Goal: Task Accomplishment & Management: Complete application form

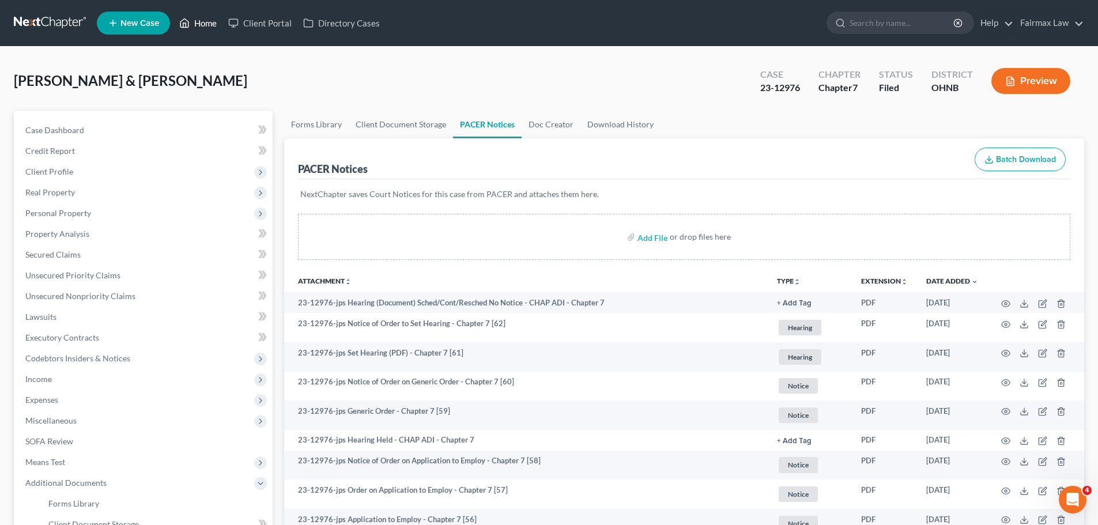
click at [214, 17] on link "Home" at bounding box center [197, 23] width 49 height 21
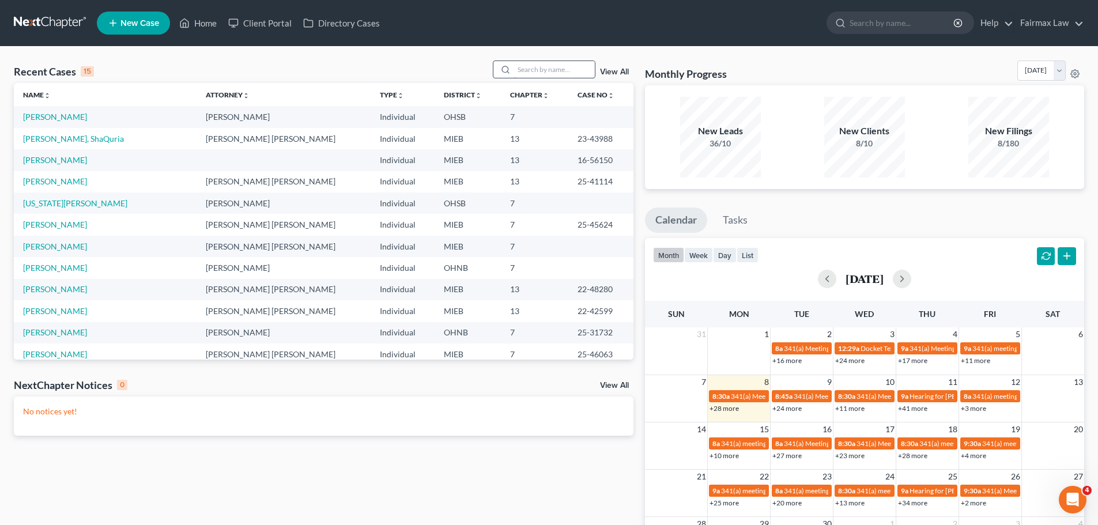
click at [553, 72] on input "search" at bounding box center [554, 69] width 81 height 17
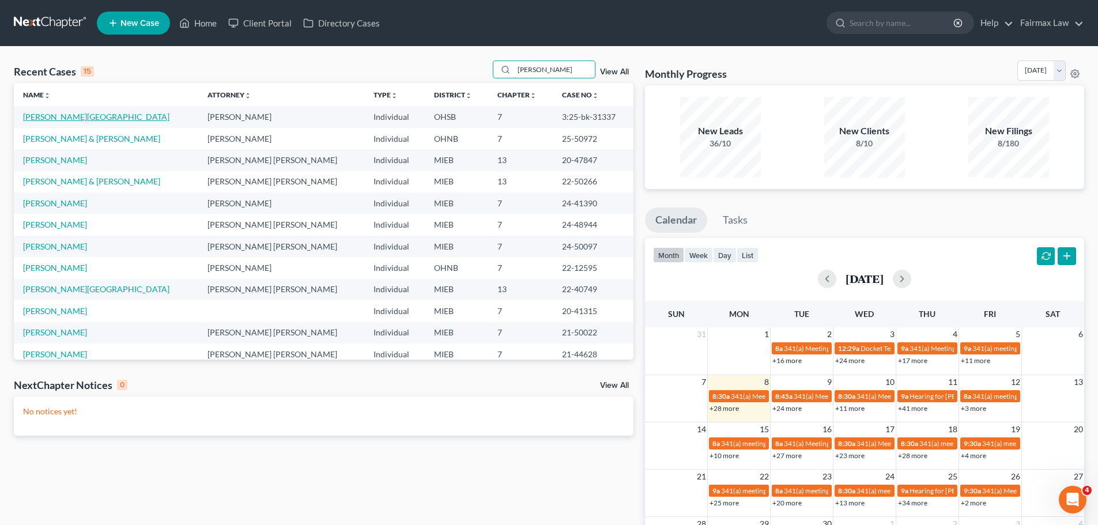
type input "[PERSON_NAME]"
click at [69, 112] on link "[PERSON_NAME][GEOGRAPHIC_DATA]" at bounding box center [96, 117] width 146 height 10
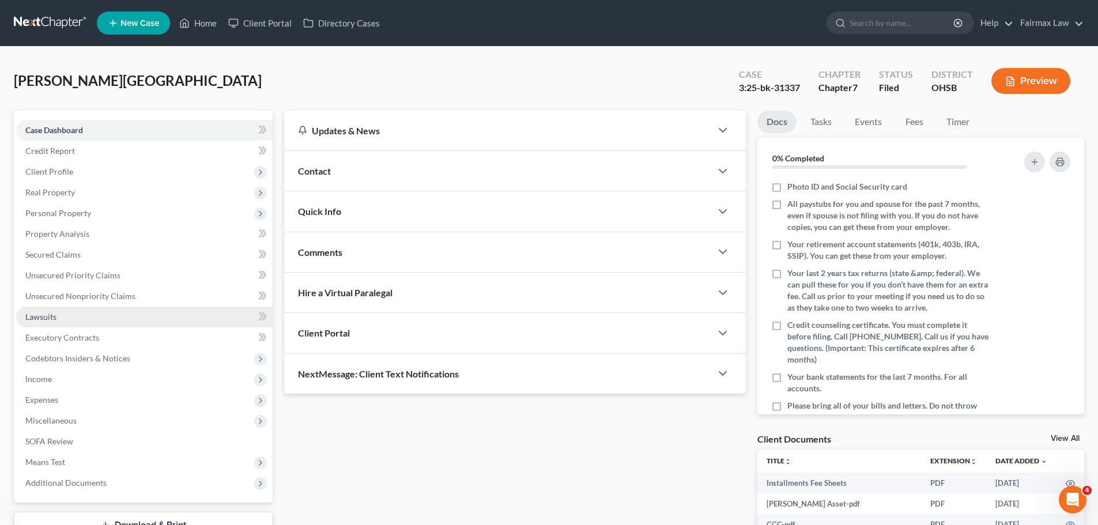
scroll to position [88, 0]
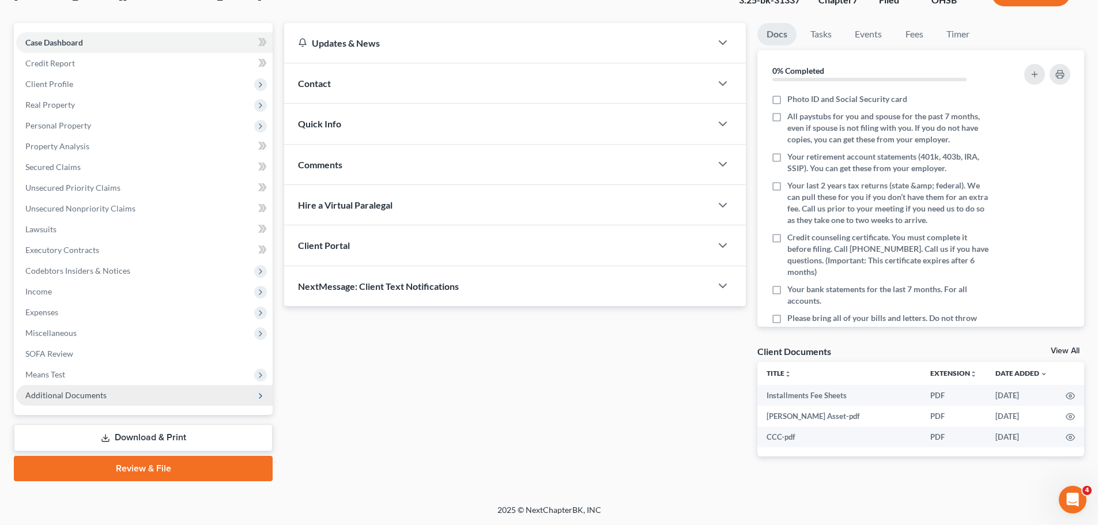
click at [195, 393] on span "Additional Documents" at bounding box center [144, 395] width 256 height 21
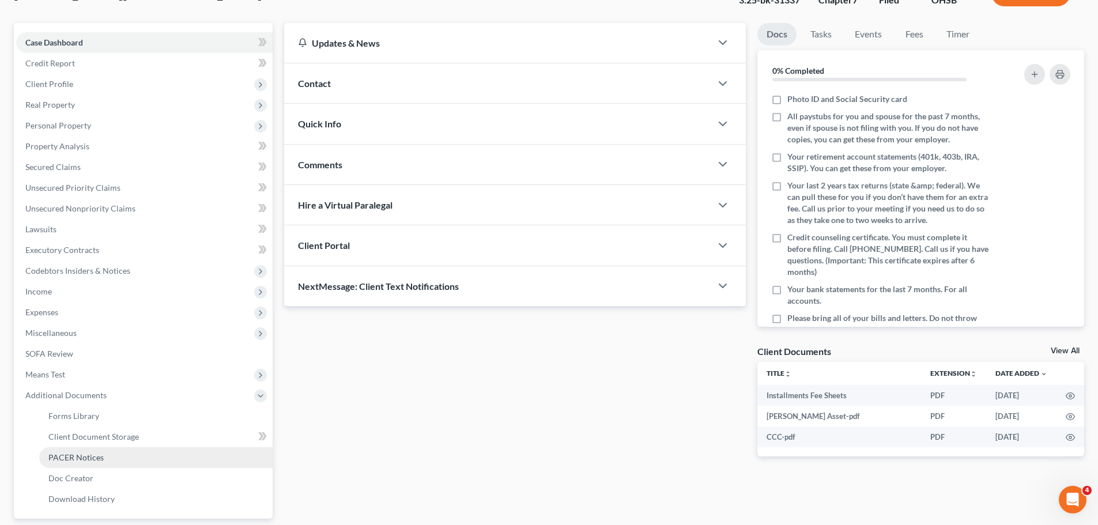
click at [104, 458] on link "PACER Notices" at bounding box center [155, 457] width 233 height 21
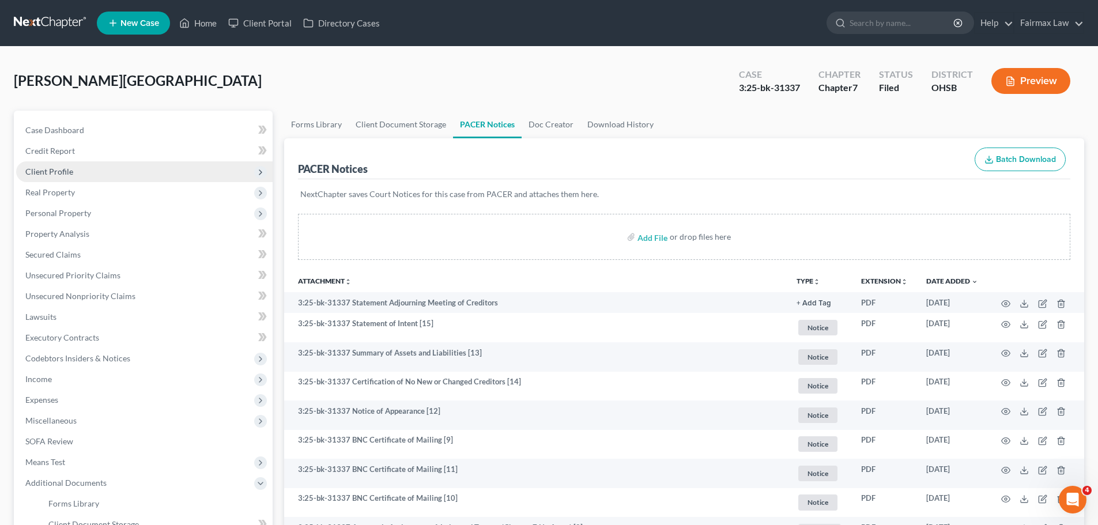
click at [92, 164] on span "Client Profile" at bounding box center [144, 171] width 256 height 21
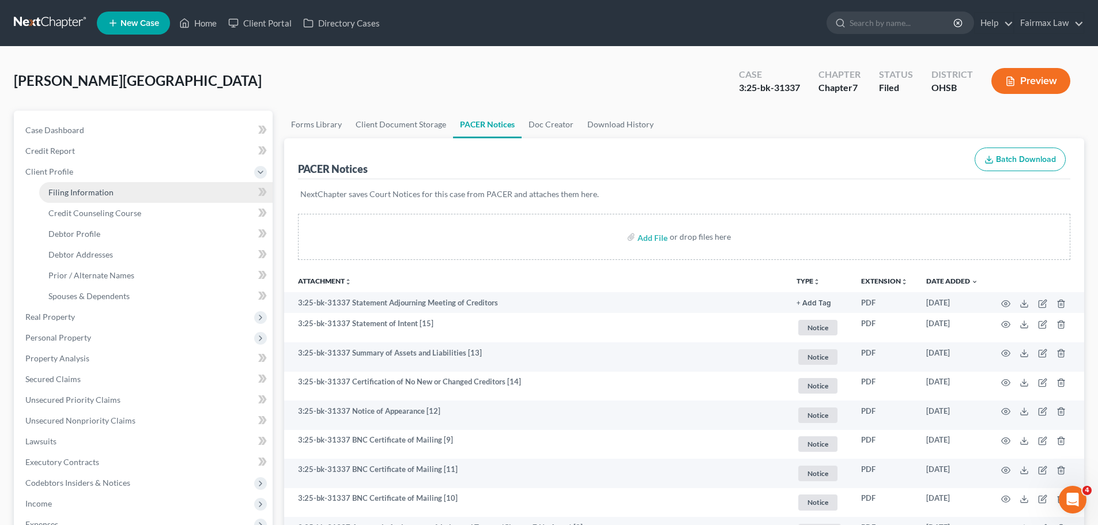
click at [76, 201] on link "Filing Information" at bounding box center [155, 192] width 233 height 21
select select "1"
select select "0"
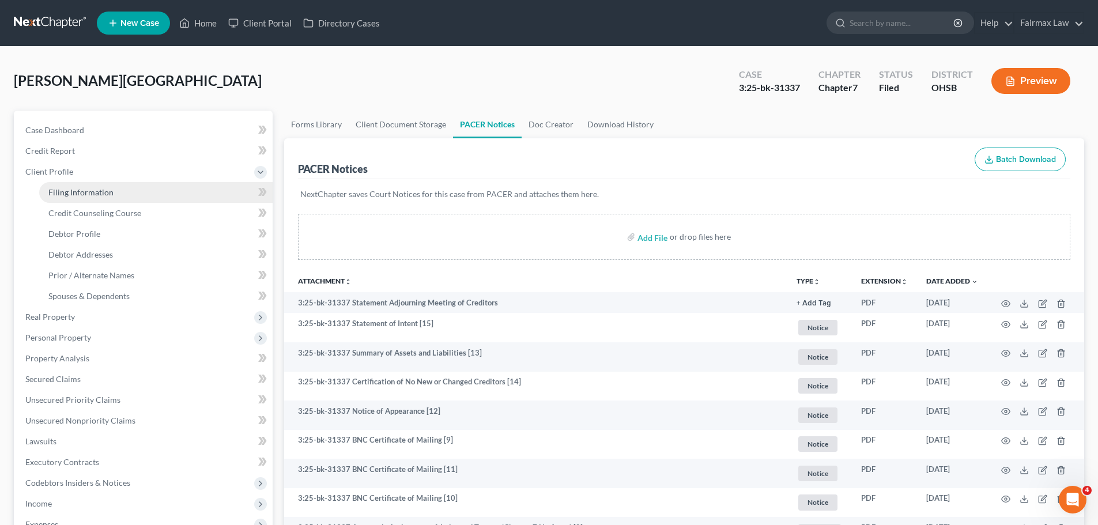
select select "36"
